Goal: Book appointment/travel/reservation

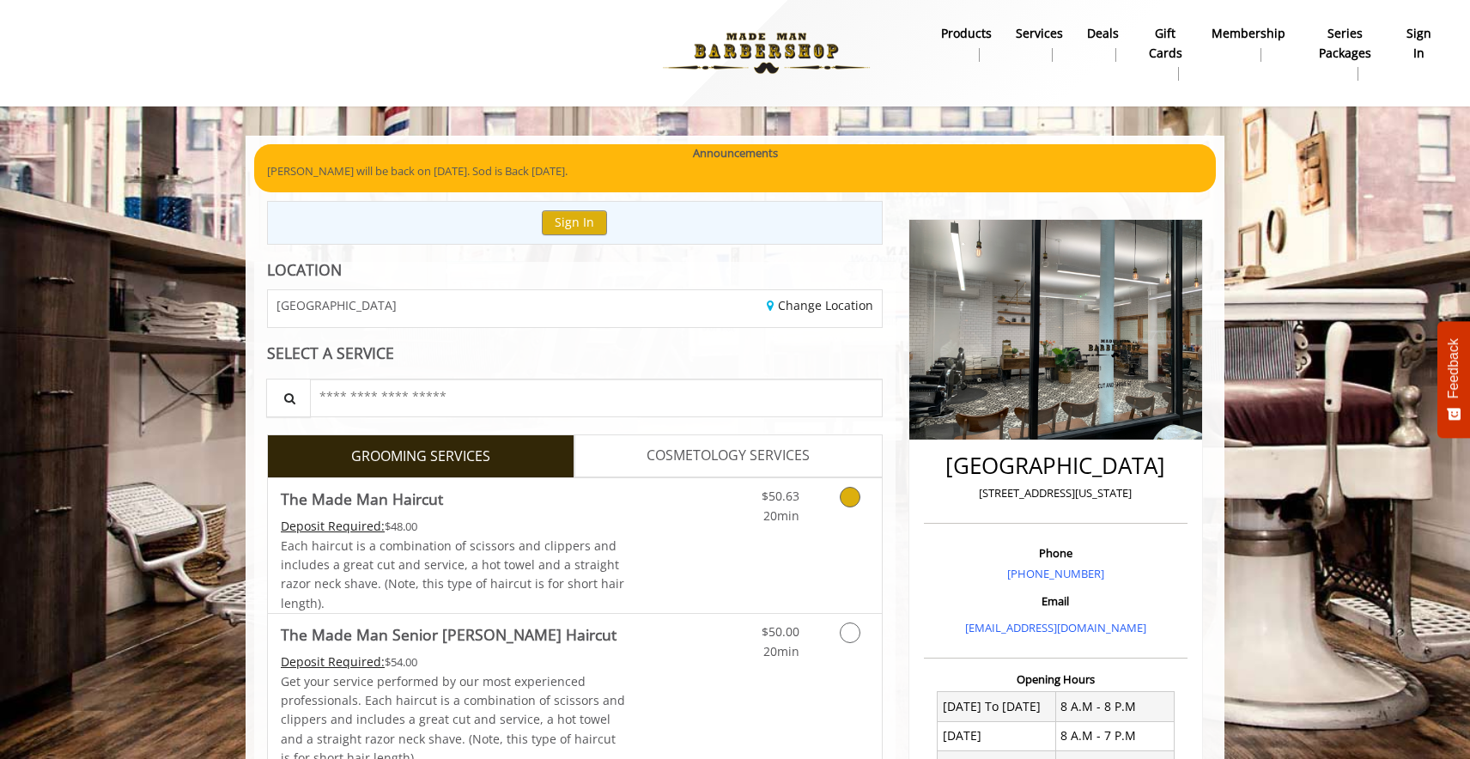
click at [826, 525] on div "$50.63 20min" at bounding box center [805, 545] width 154 height 135
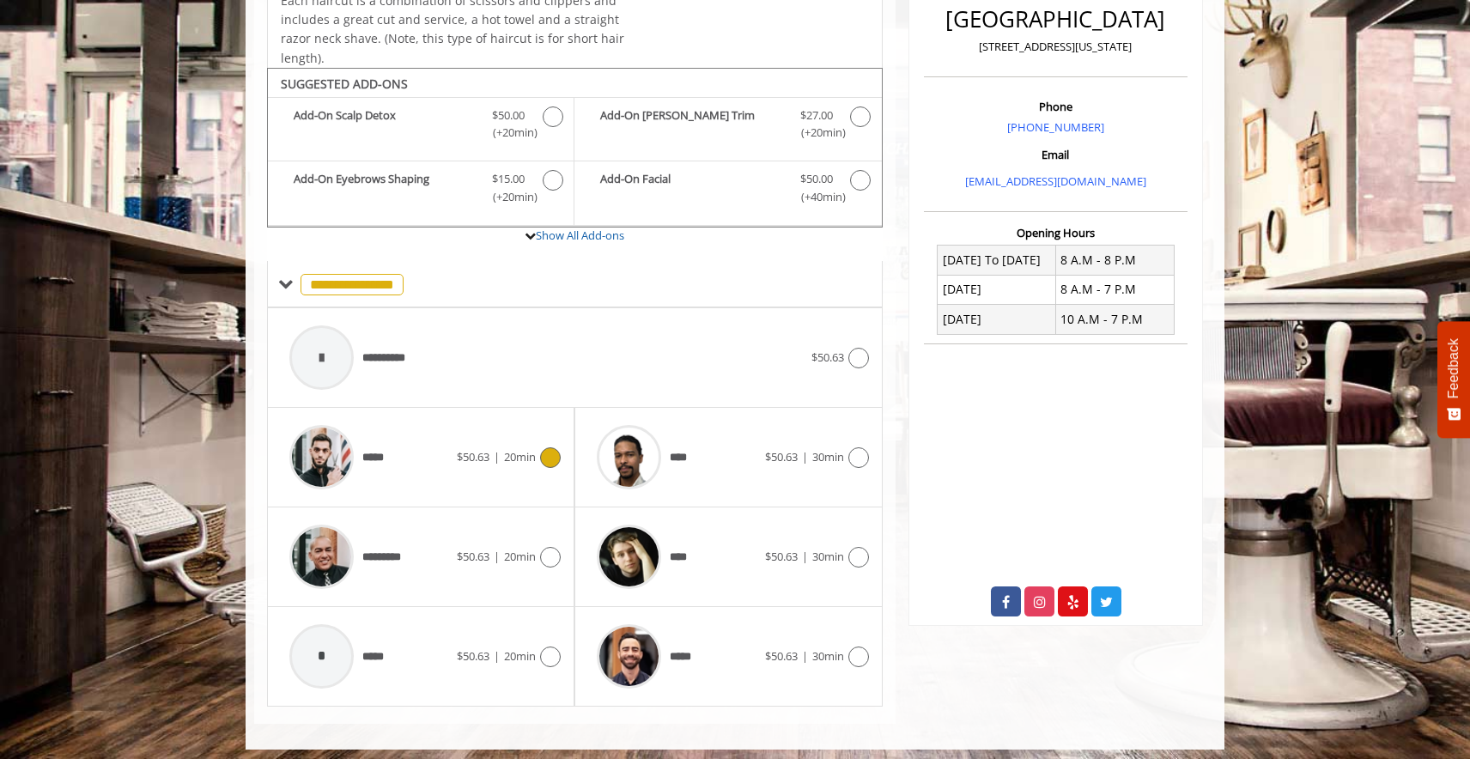
click at [558, 452] on icon at bounding box center [550, 457] width 21 height 21
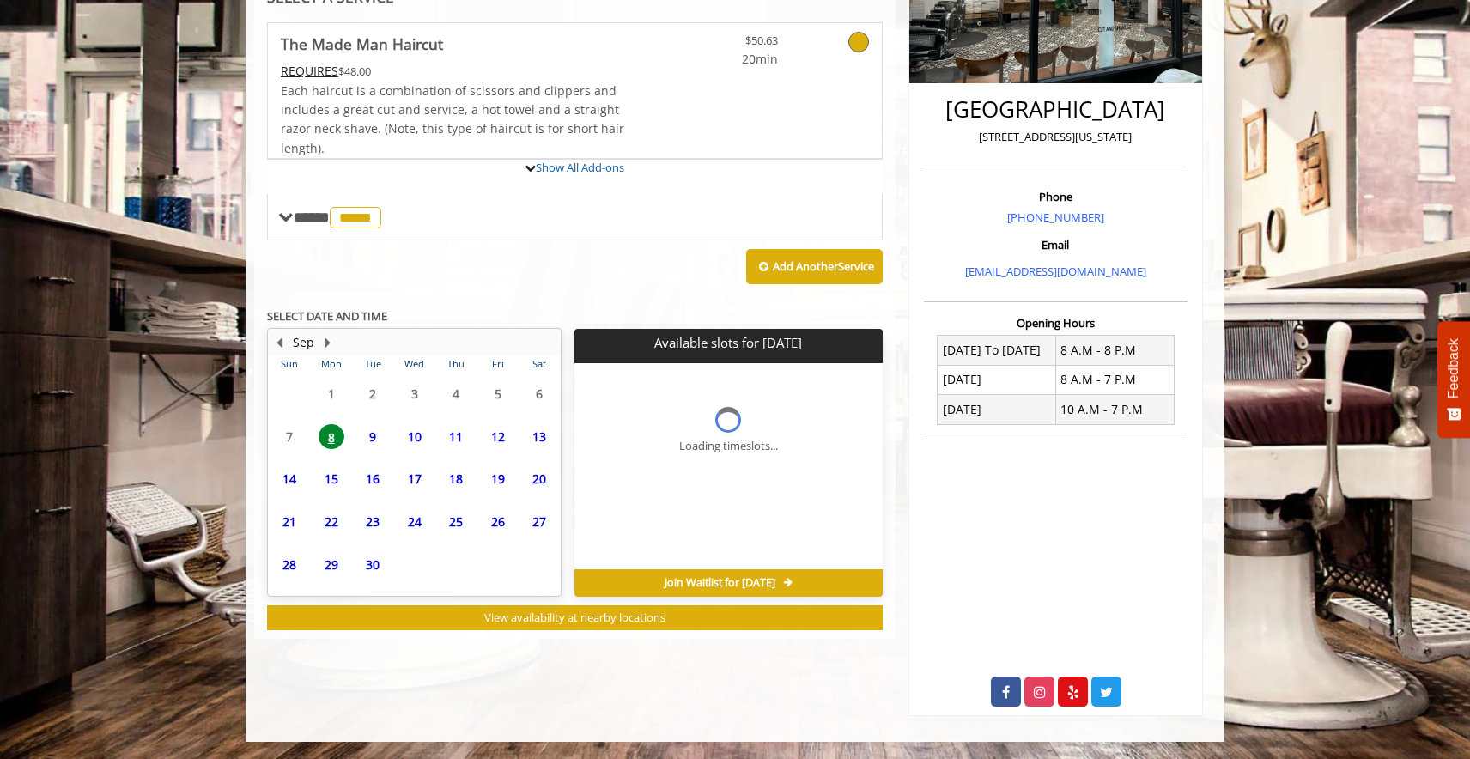
scroll to position [349, 0]
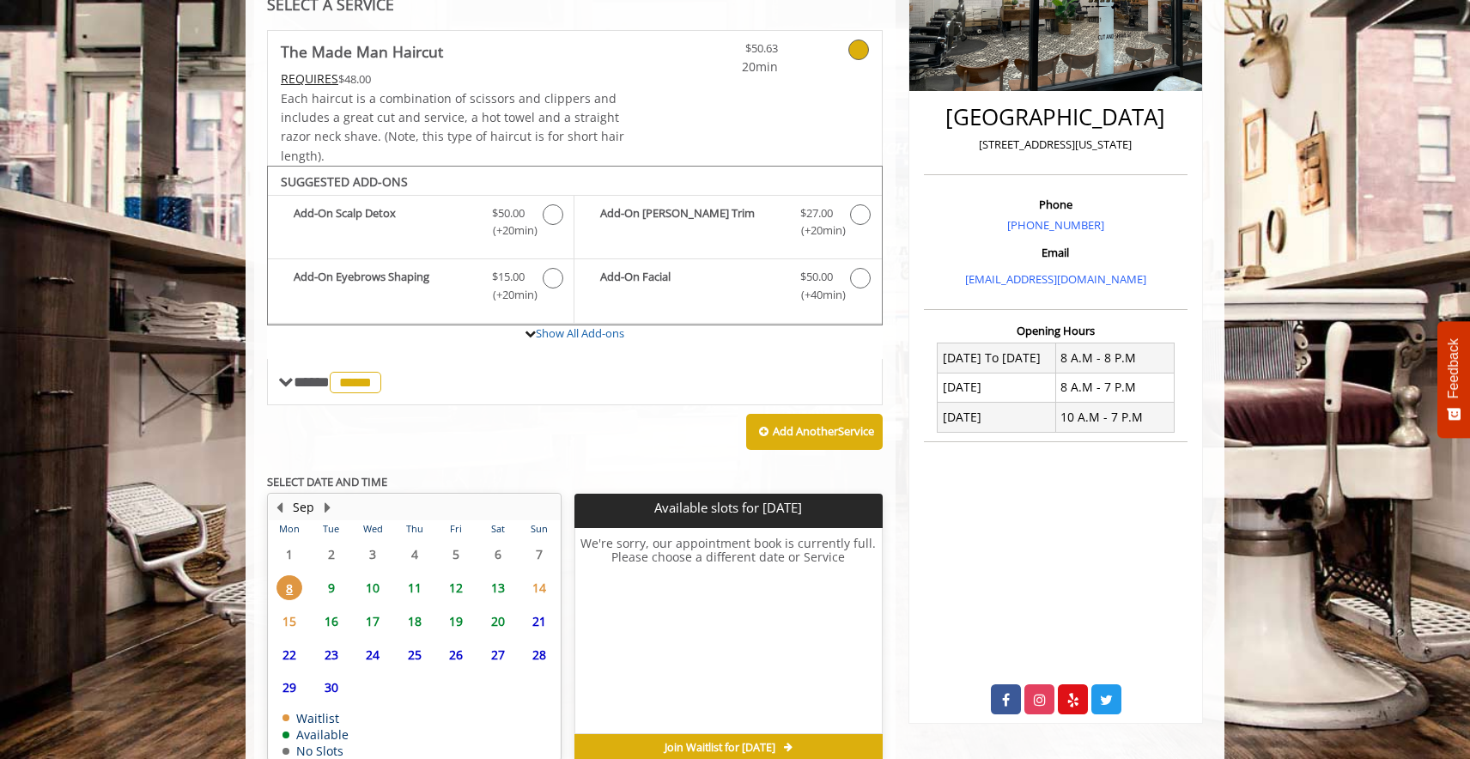
click at [369, 575] on span "10" at bounding box center [373, 587] width 26 height 25
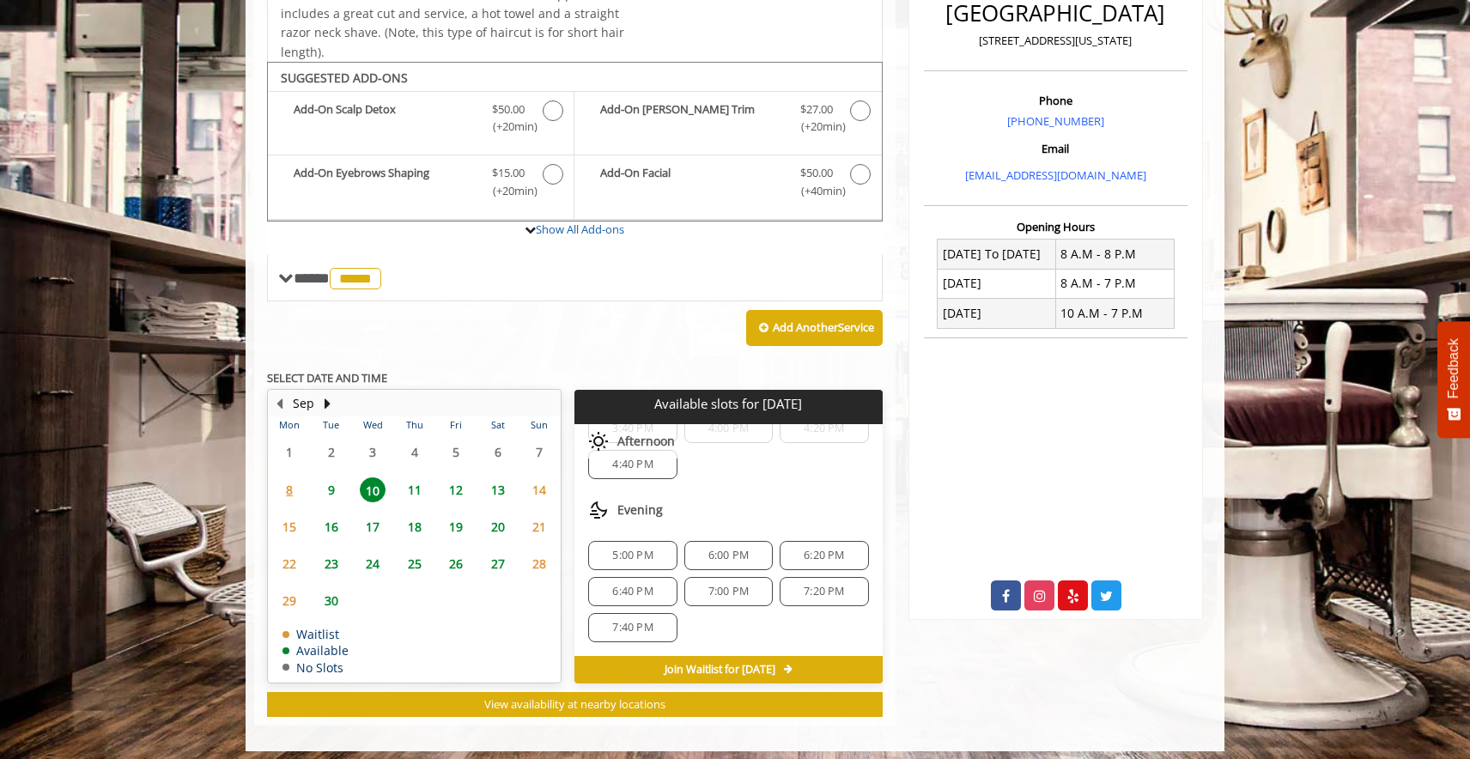
scroll to position [366, 0]
click at [732, 549] on span "6:00 PM" at bounding box center [728, 556] width 40 height 14
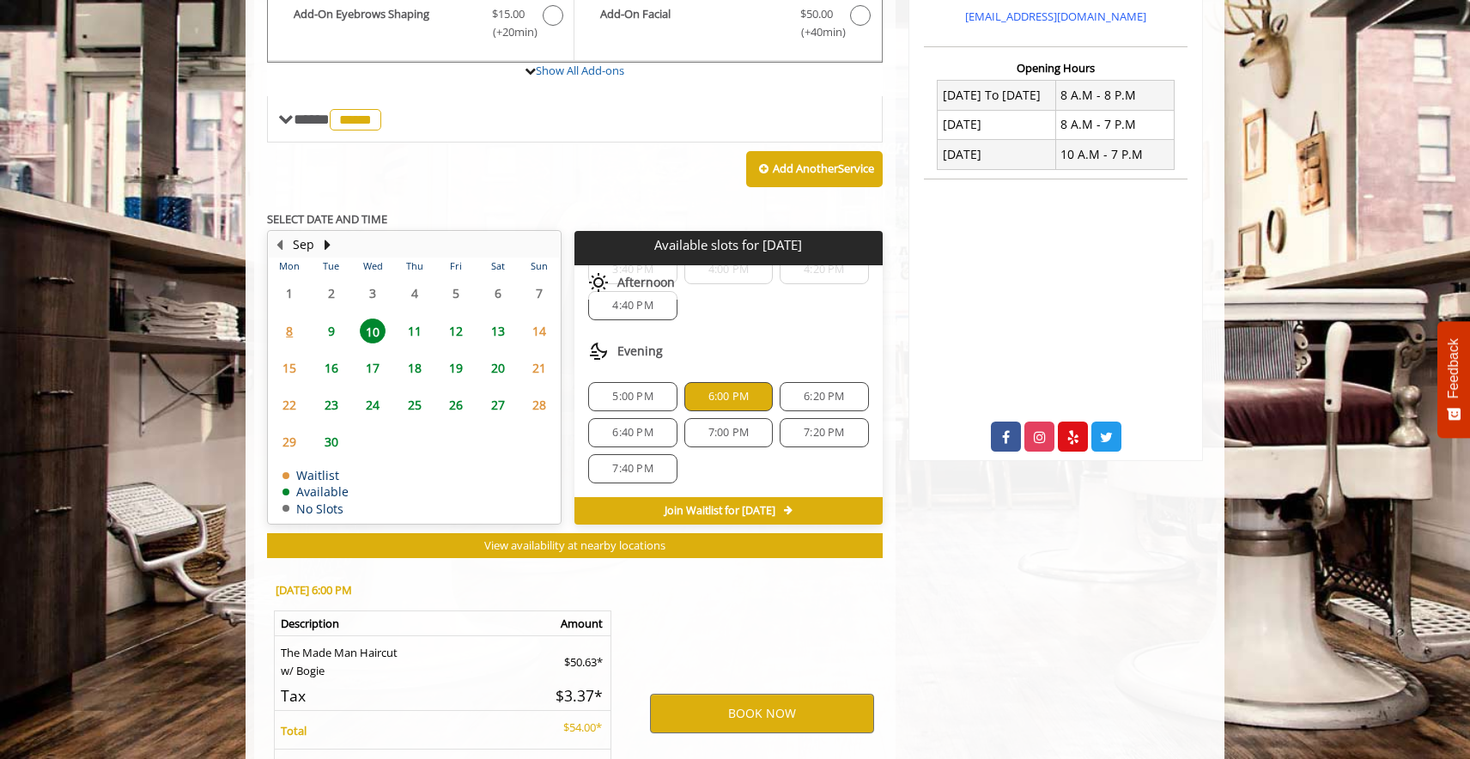
scroll to position [759, 0]
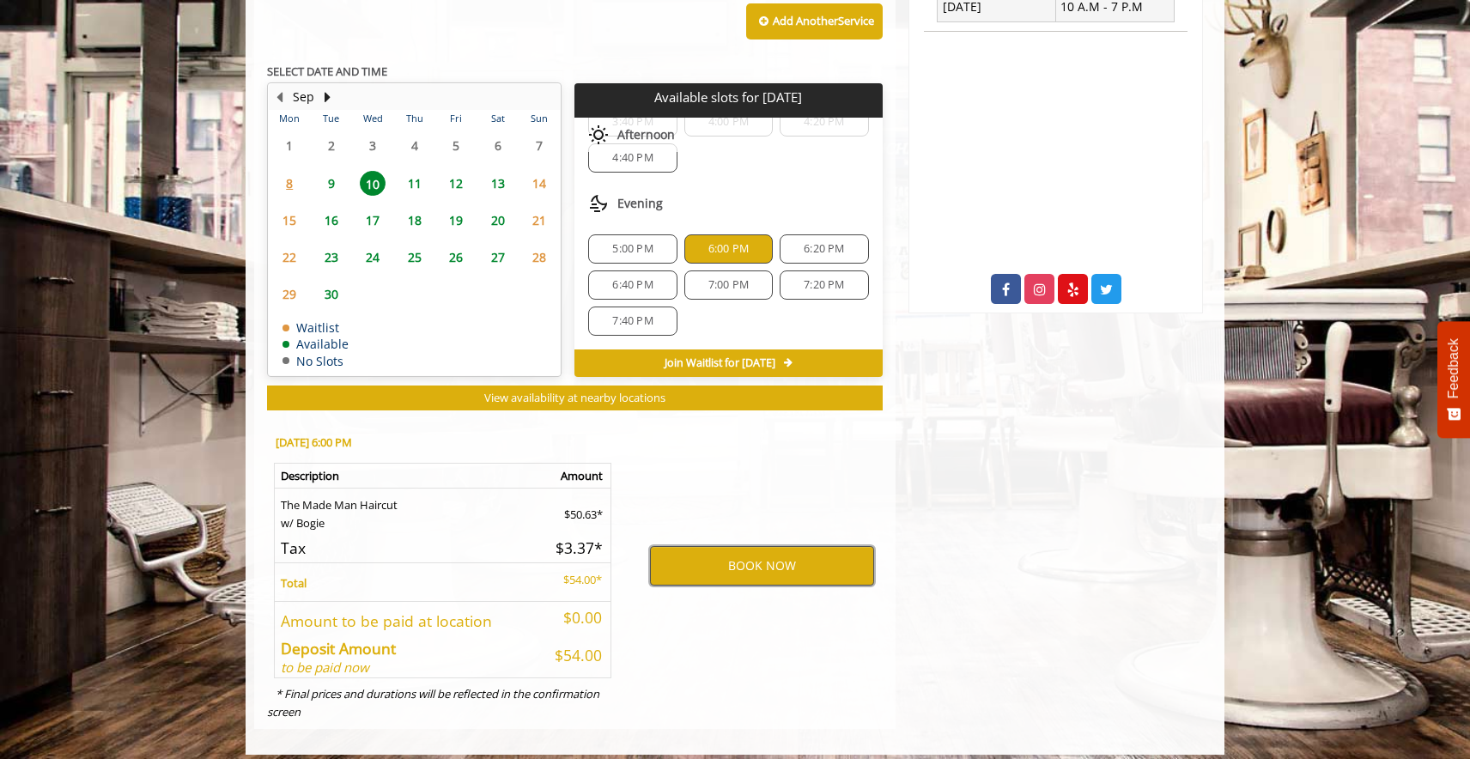
click at [766, 563] on button "BOOK NOW" at bounding box center [762, 565] width 224 height 39
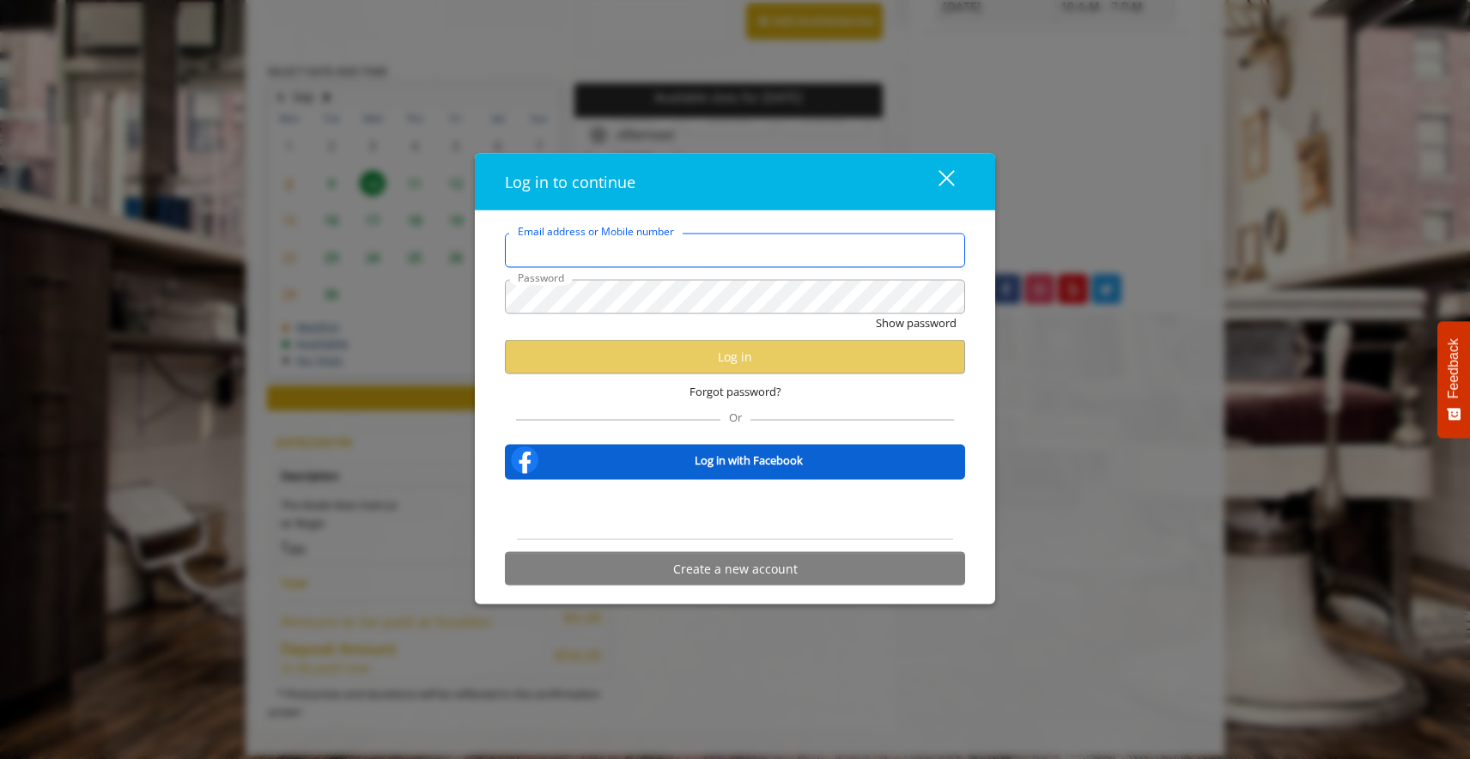
click at [718, 246] on input "Email address or Mobile number" at bounding box center [735, 250] width 460 height 34
paste input "**********"
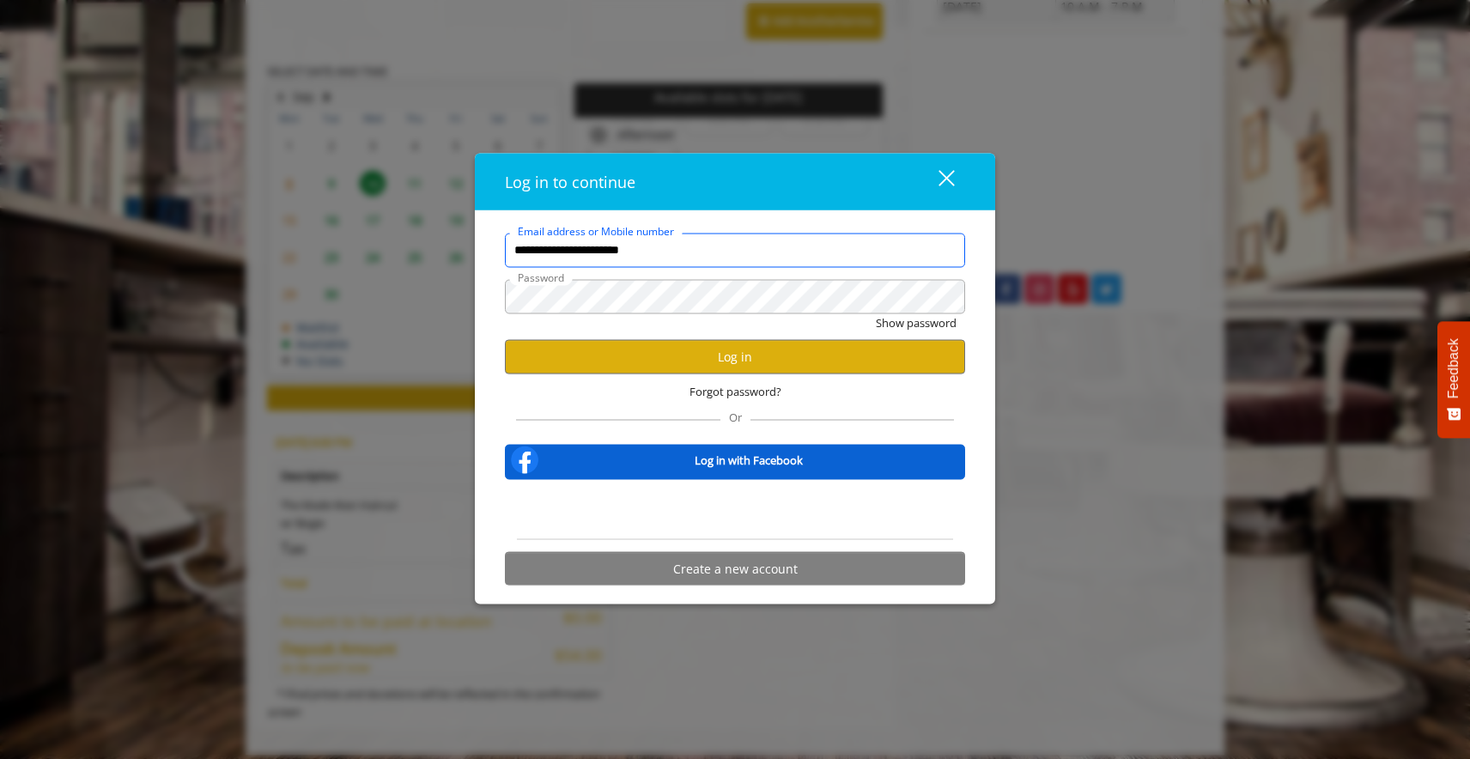
type input "**********"
click at [834, 376] on div "Forgot password?" at bounding box center [735, 390] width 460 height 35
click at [852, 361] on button "Log in" at bounding box center [735, 356] width 460 height 33
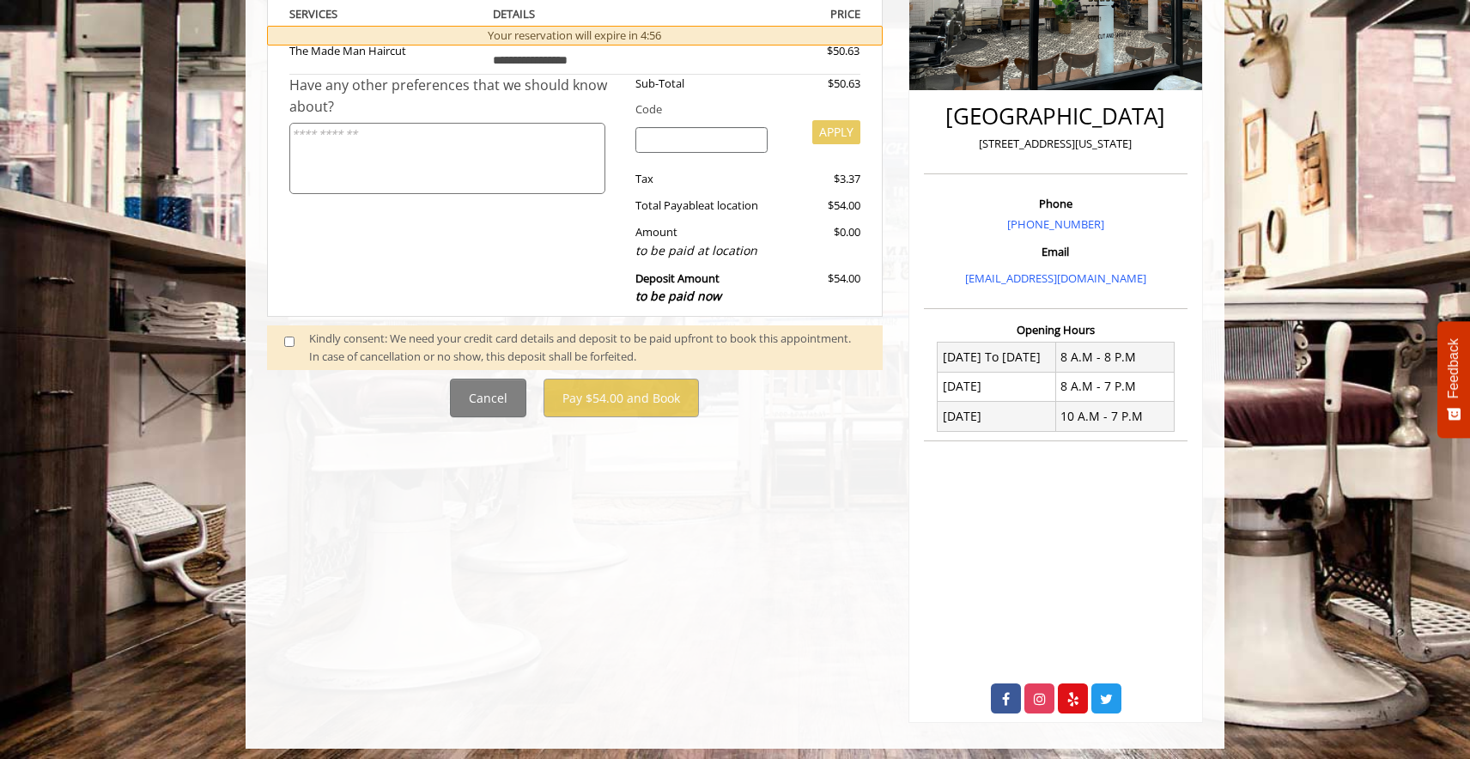
scroll to position [349, 0]
click at [401, 331] on div "Kindly consent: We need your credit card details and deposit to be paid upfront…" at bounding box center [587, 348] width 556 height 36
click at [298, 330] on span at bounding box center [296, 348] width 51 height 36
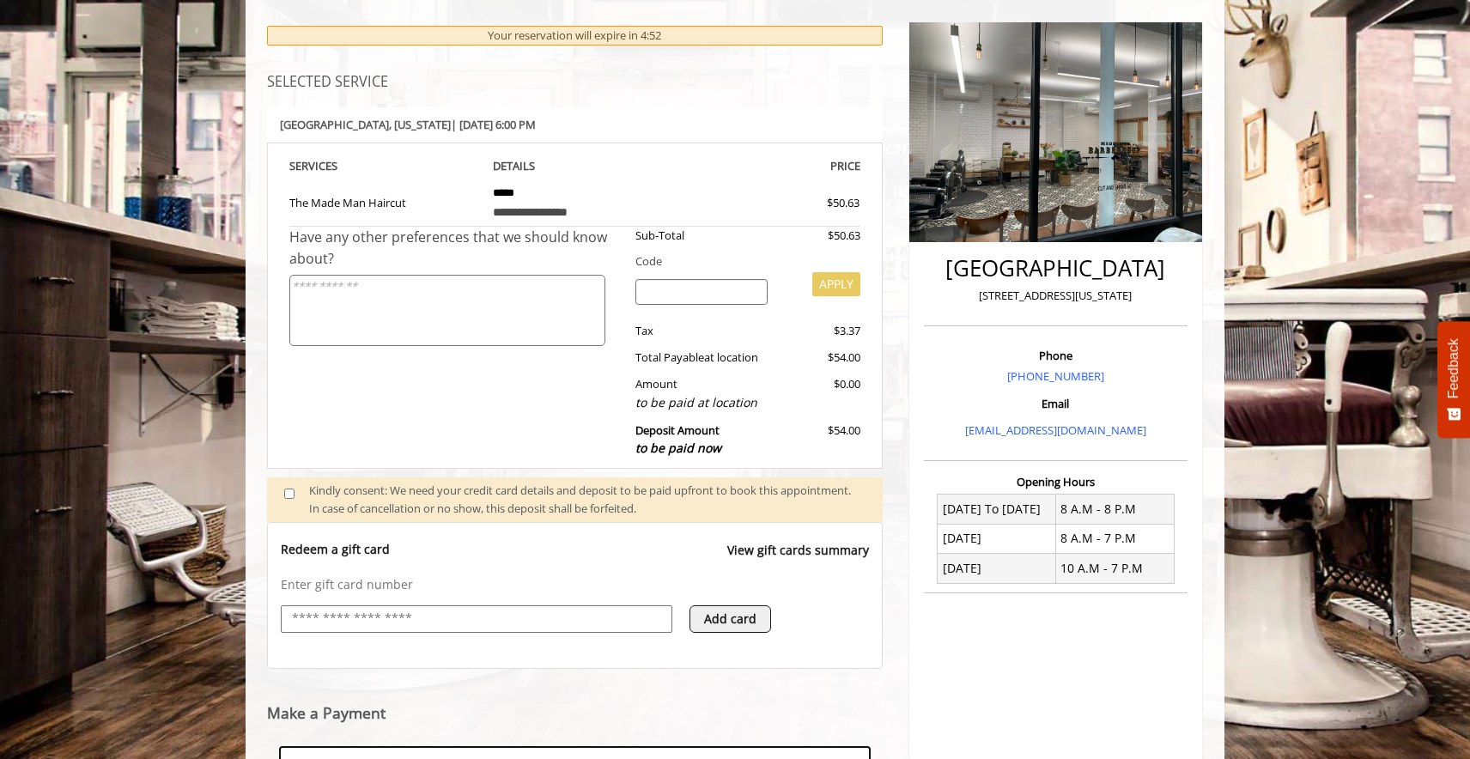
click at [751, 605] on button "Add card" at bounding box center [730, 618] width 82 height 27
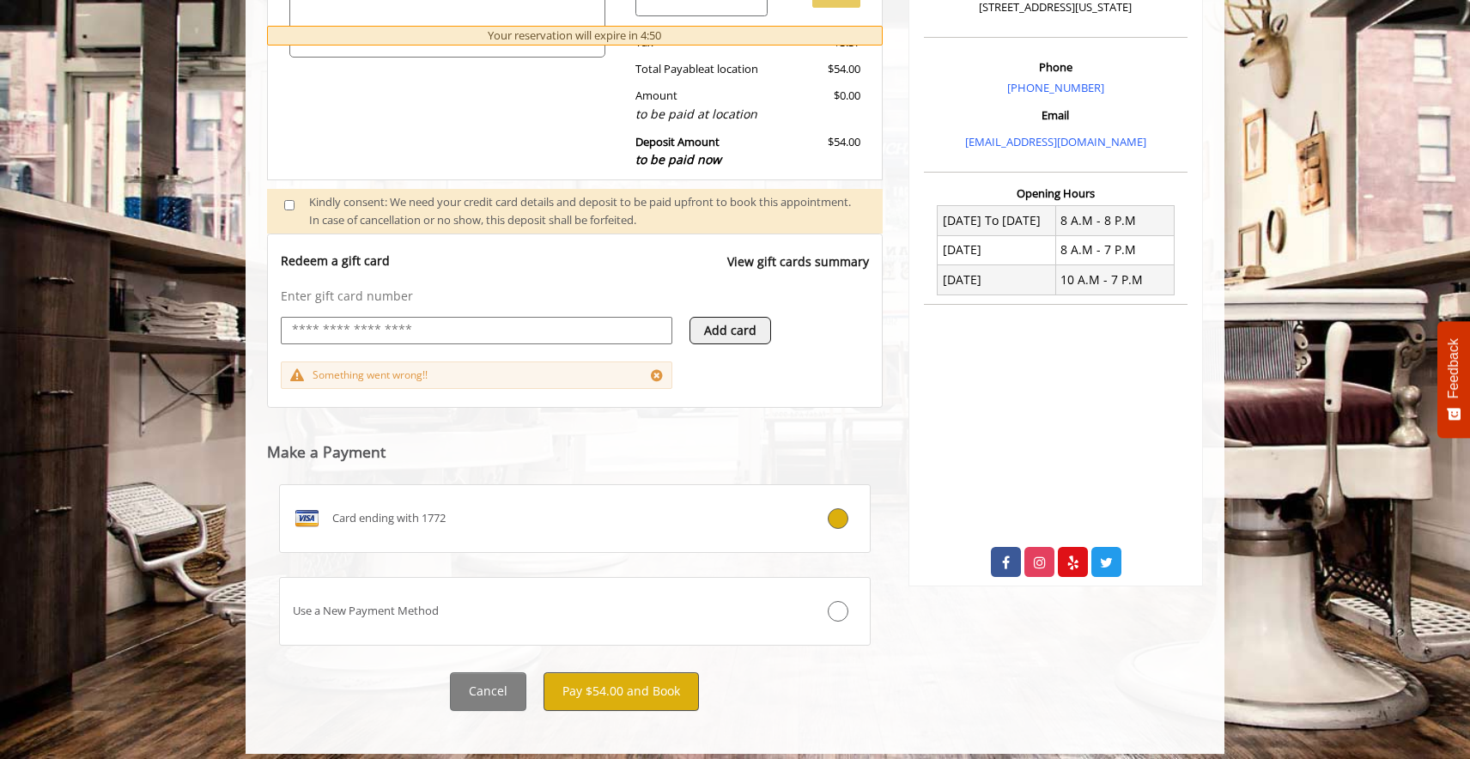
click at [666, 681] on button "Pay $54.00 and Book" at bounding box center [620, 691] width 155 height 39
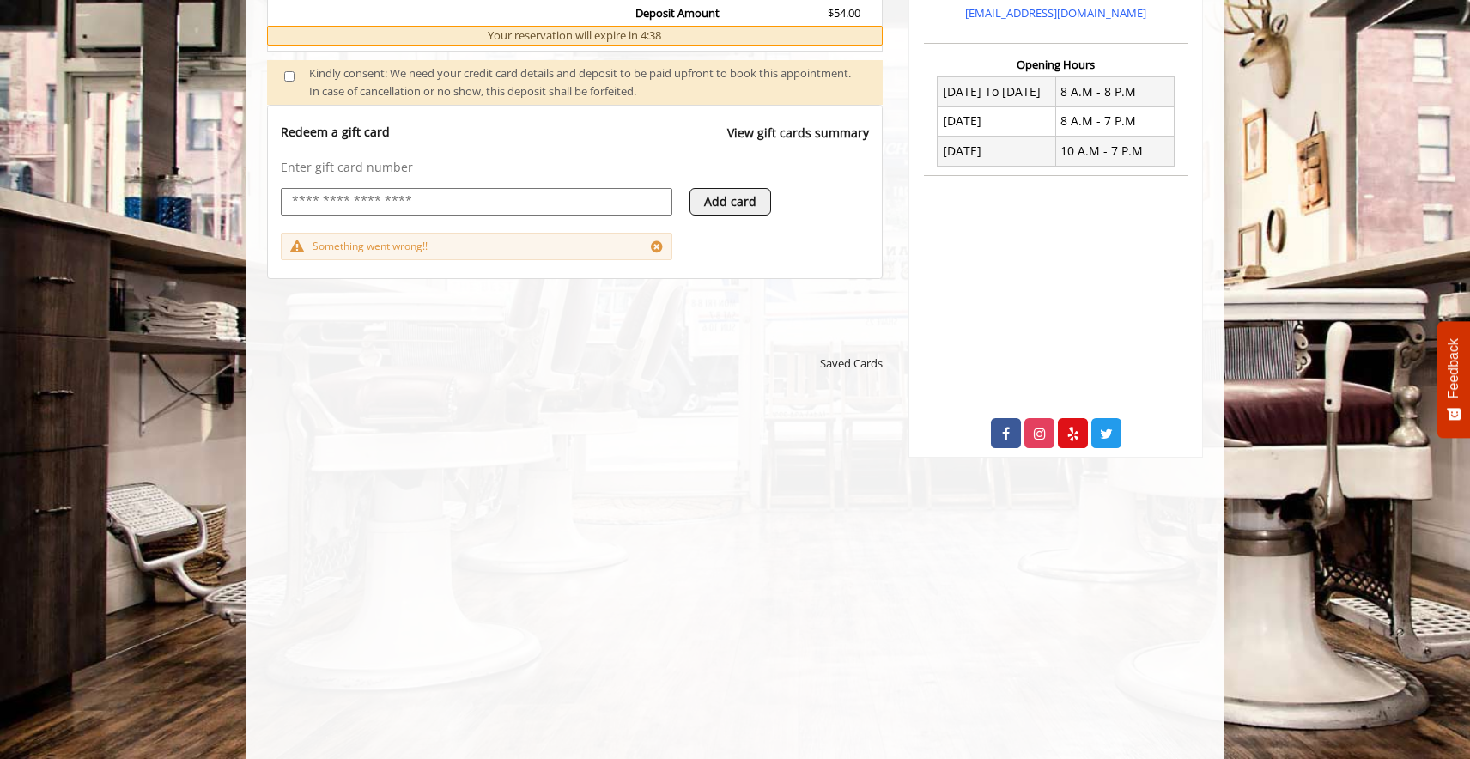
scroll to position [605, 0]
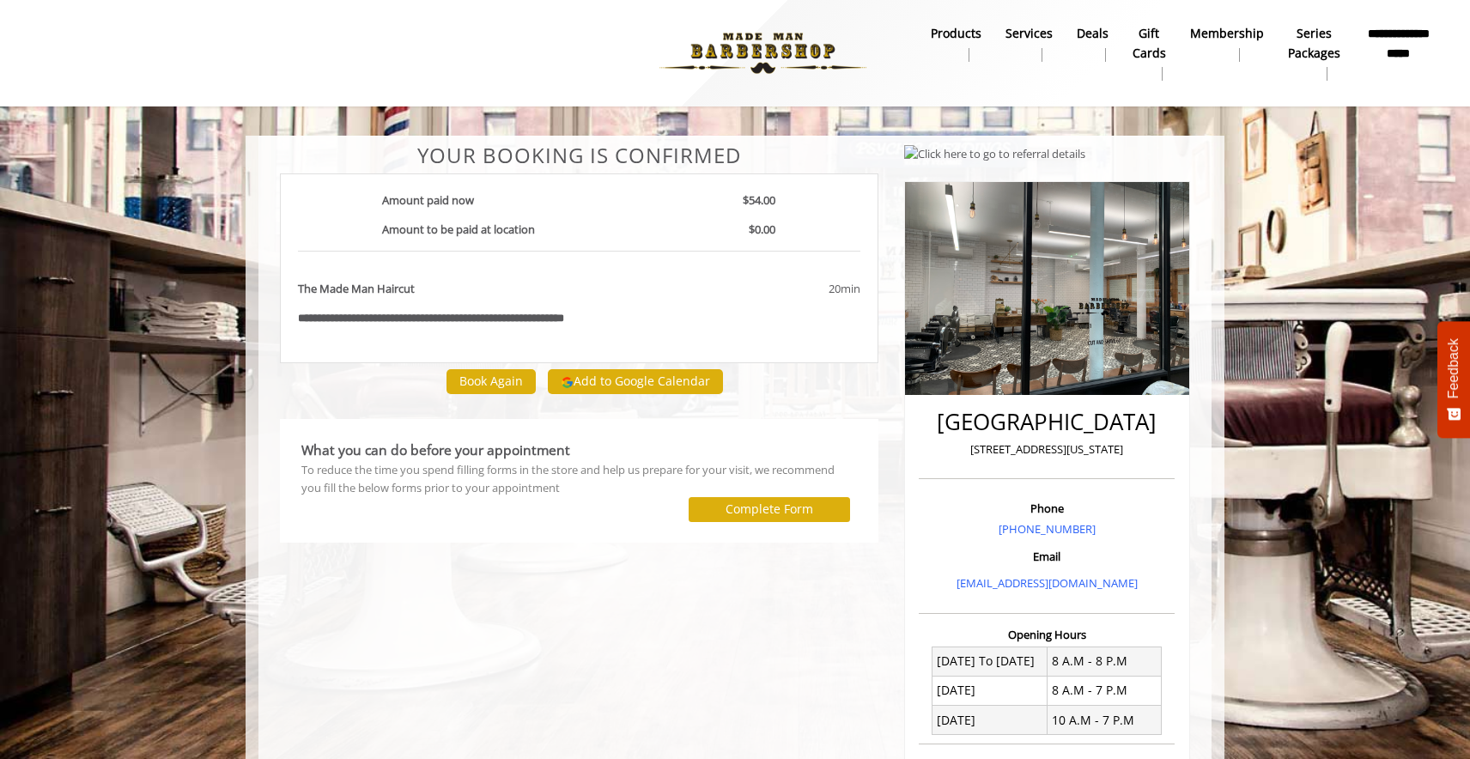
scroll to position [315, 0]
